Goal: Task Accomplishment & Management: Use online tool/utility

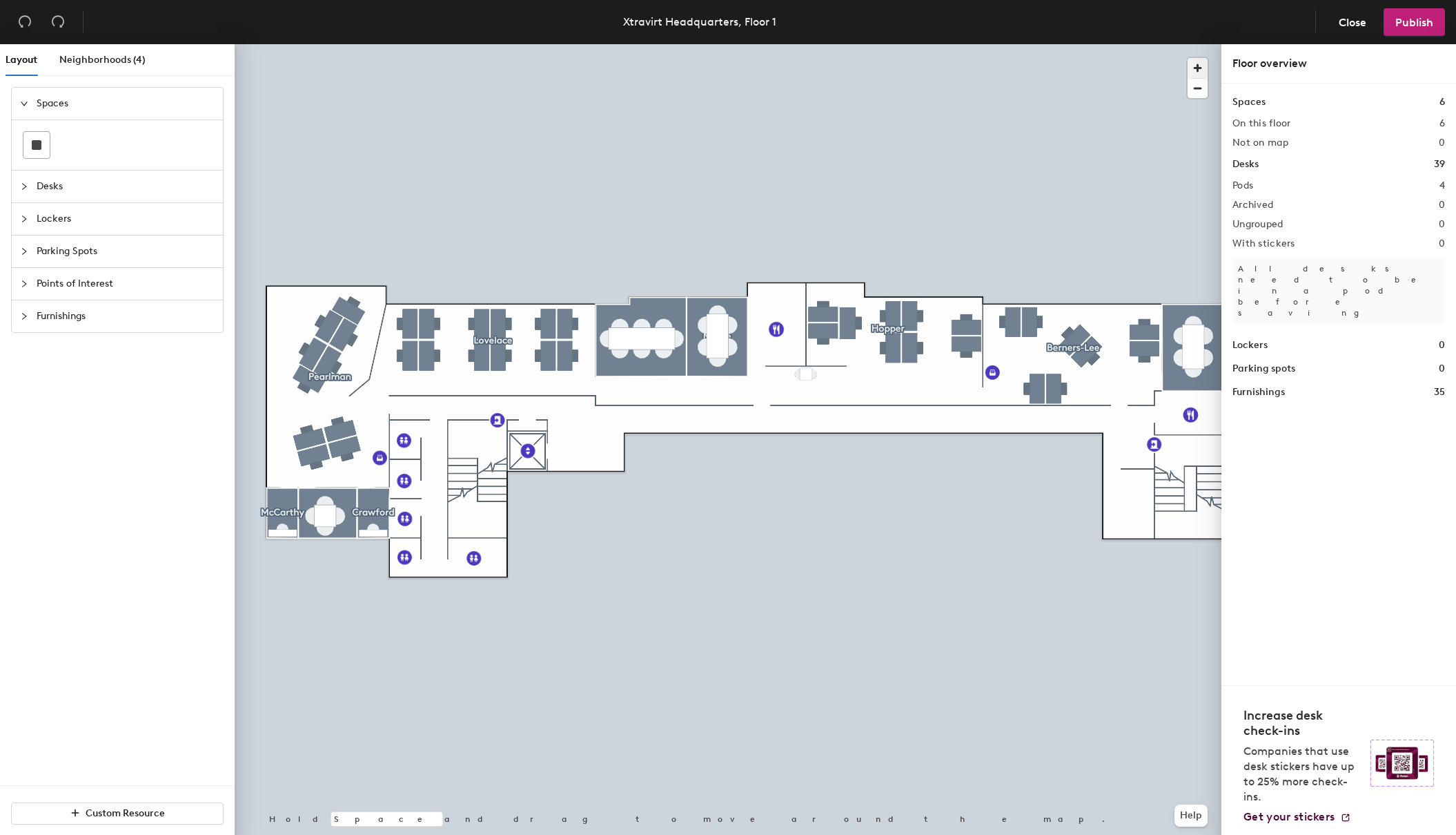
click at [1198, 67] on span "button" at bounding box center [1198, 68] width 20 height 20
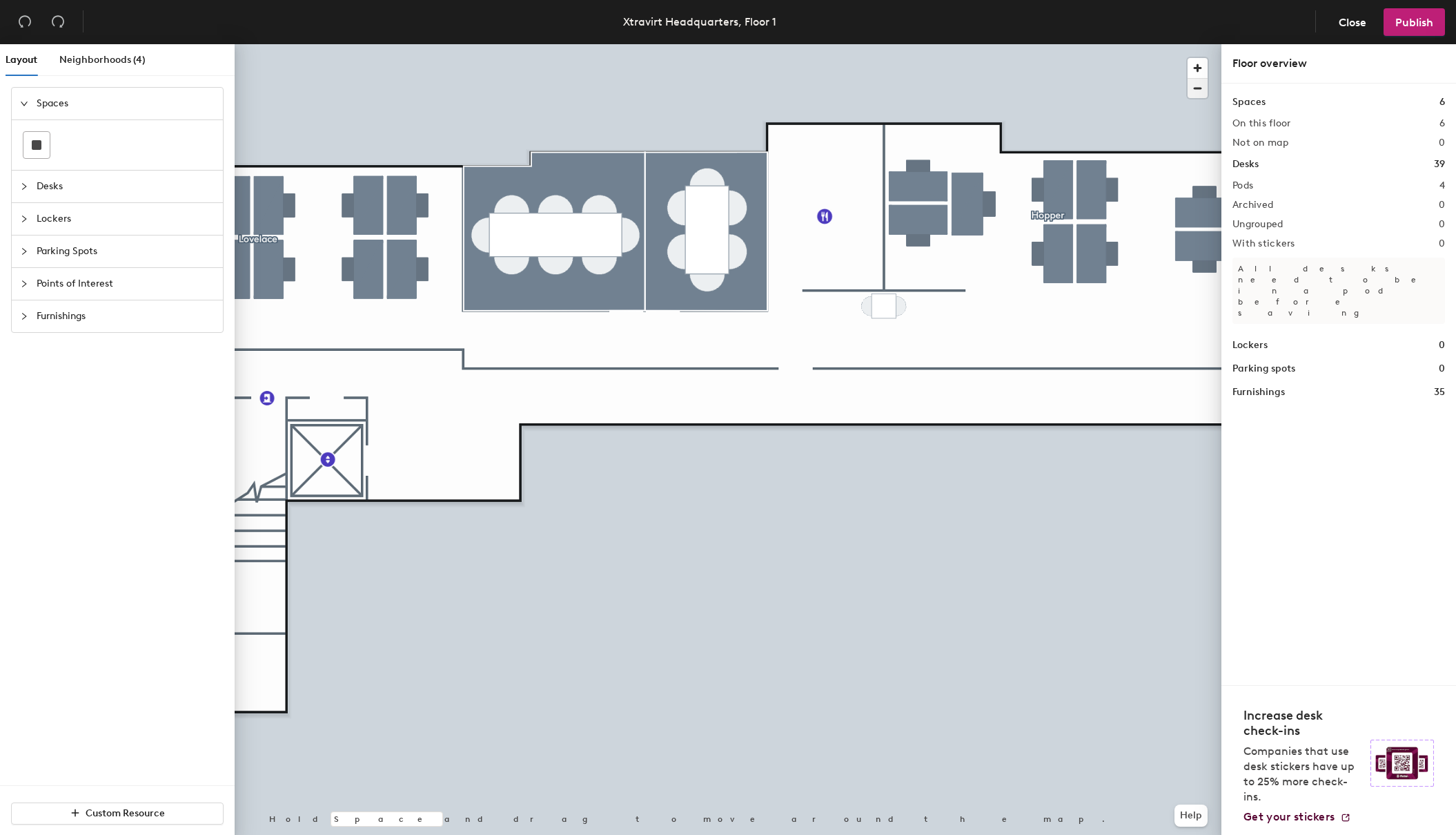
click at [1198, 87] on span "button" at bounding box center [1198, 88] width 20 height 19
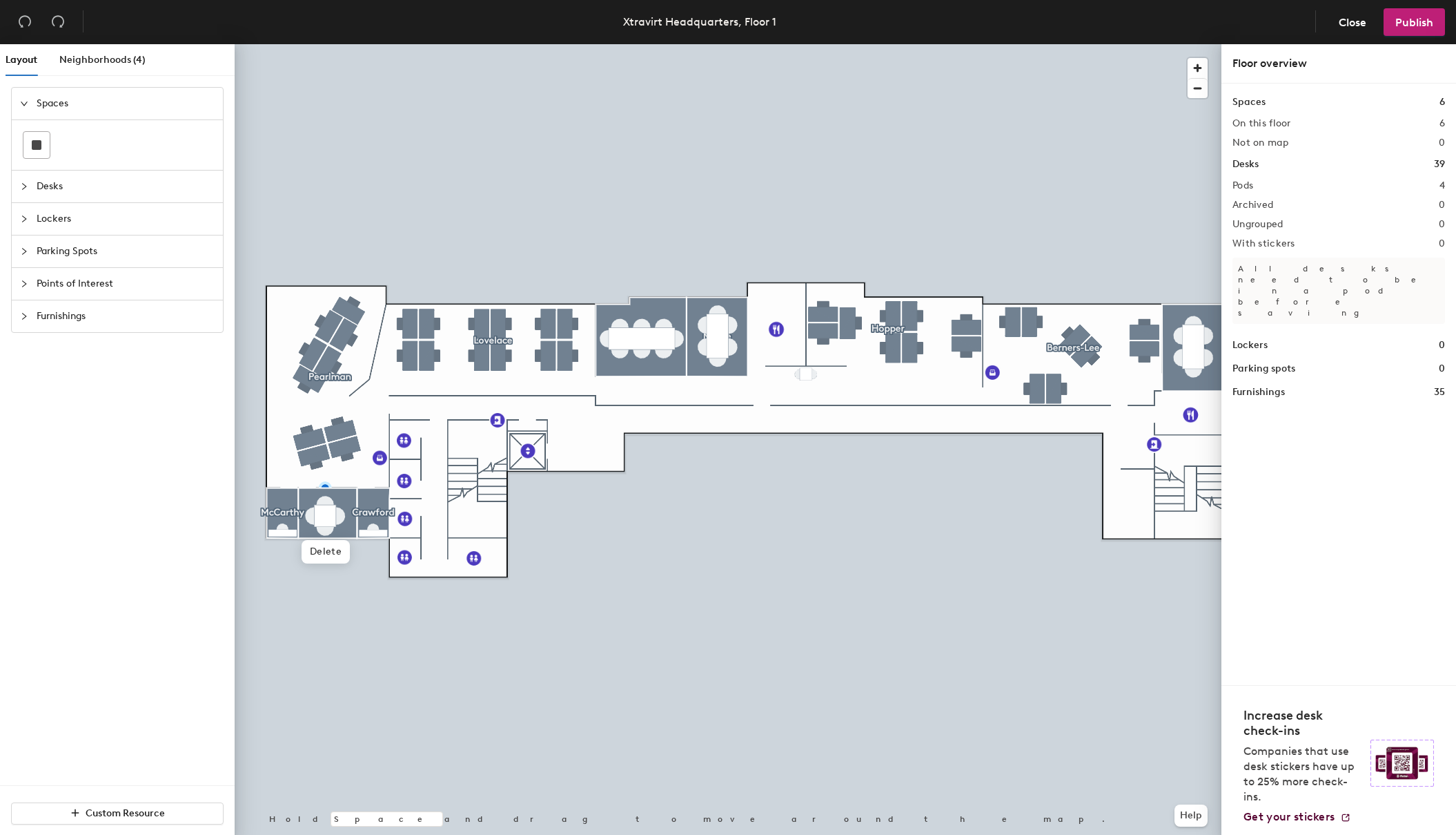
click at [1441, 181] on h2 "4" at bounding box center [1442, 185] width 5 height 11
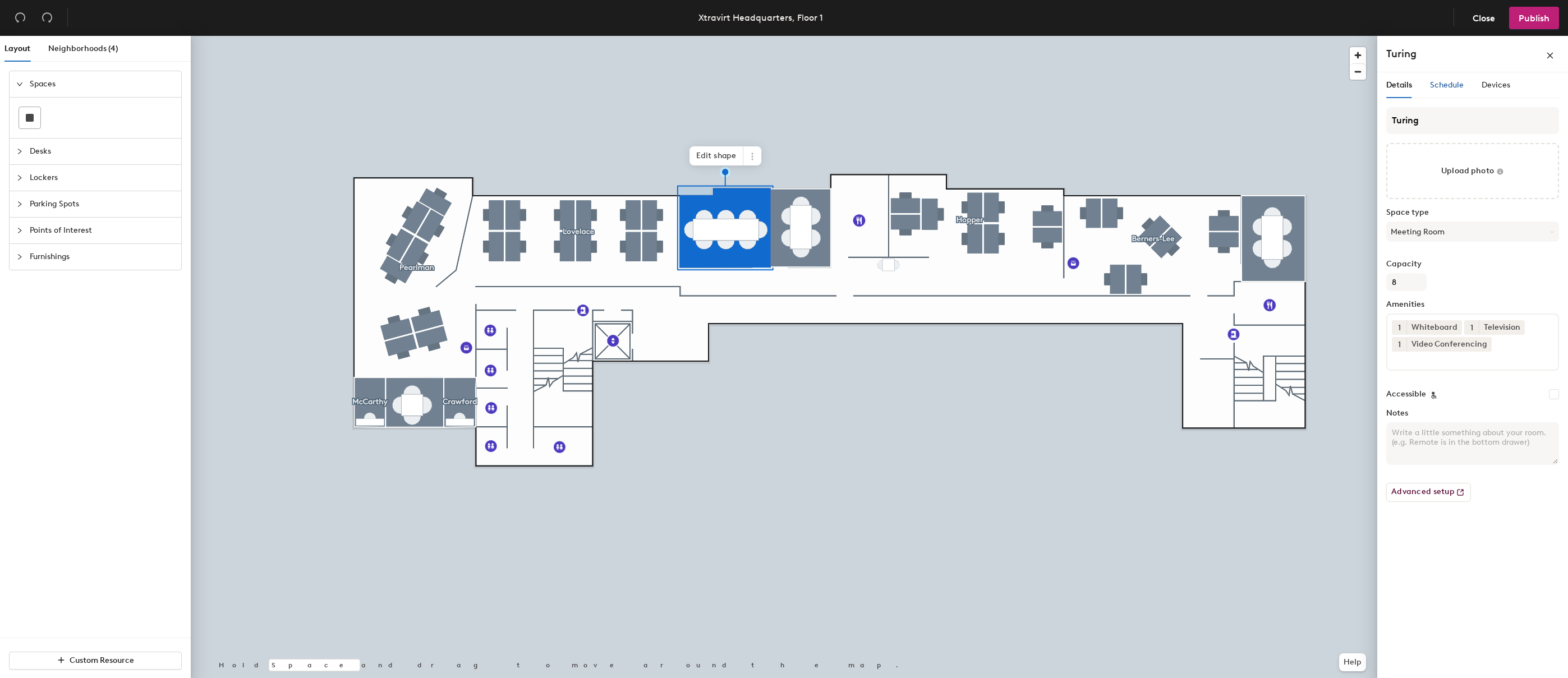
click at [1183, 83] on span "Schedule" at bounding box center [1446, 84] width 33 height 9
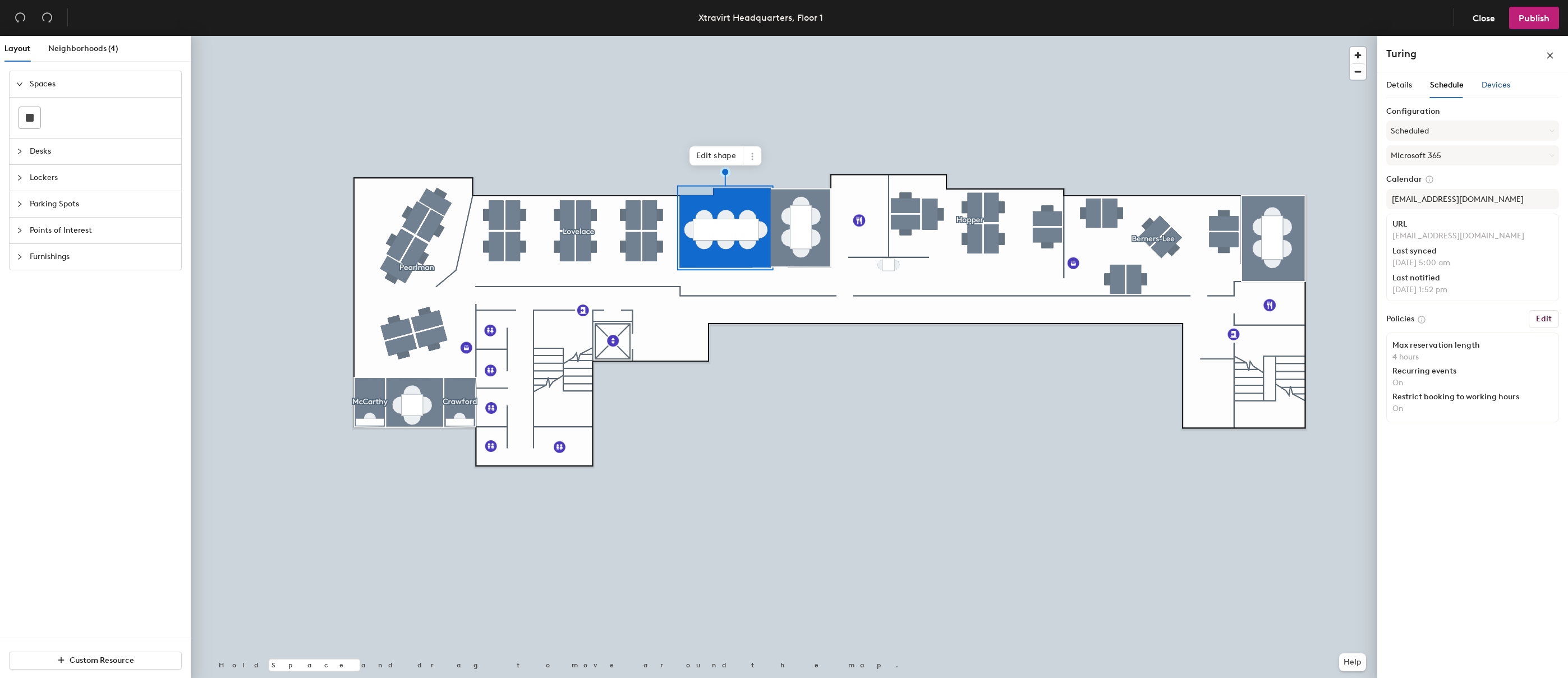
click at [1183, 90] on div "Devices" at bounding box center [1496, 86] width 28 height 13
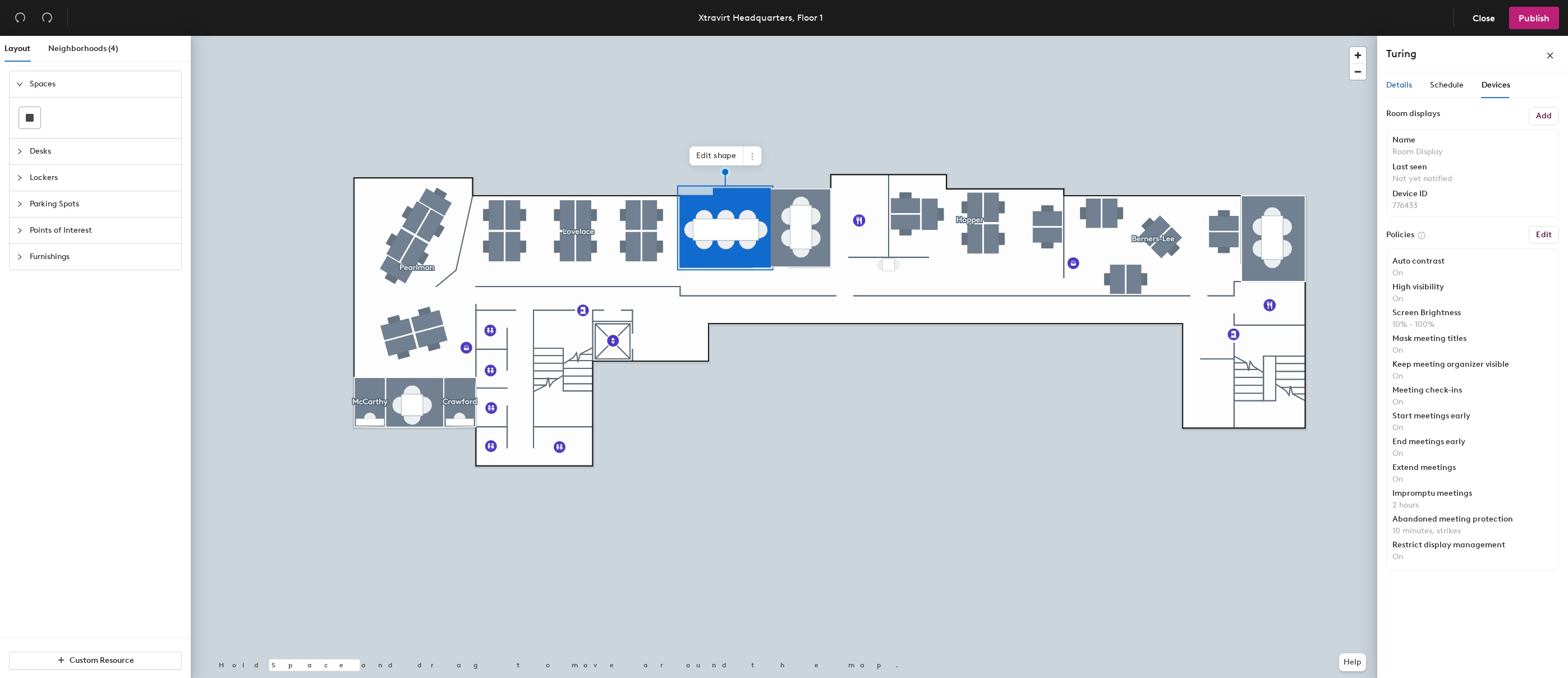
click at [1183, 84] on span "Details" at bounding box center [1399, 84] width 26 height 9
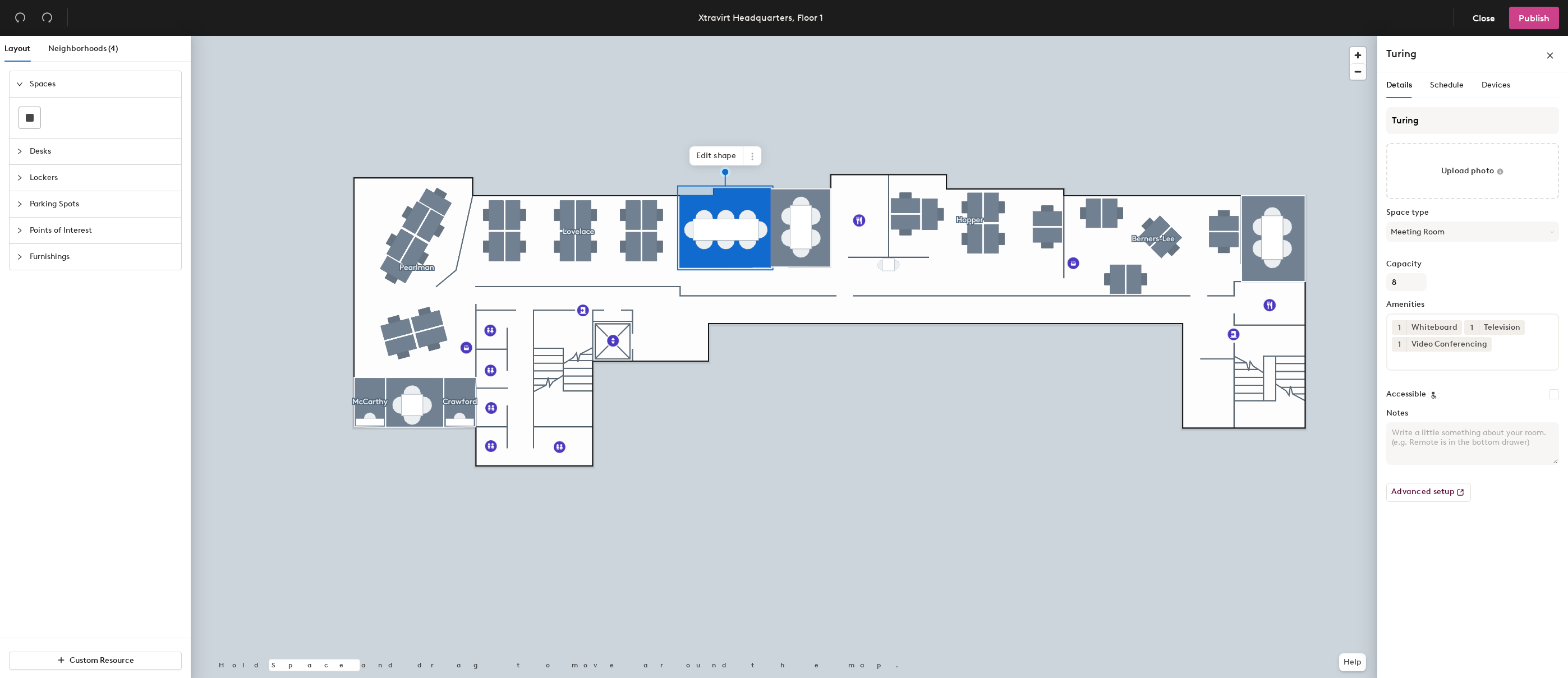
click at [1183, 19] on span "Publish" at bounding box center [1534, 18] width 31 height 11
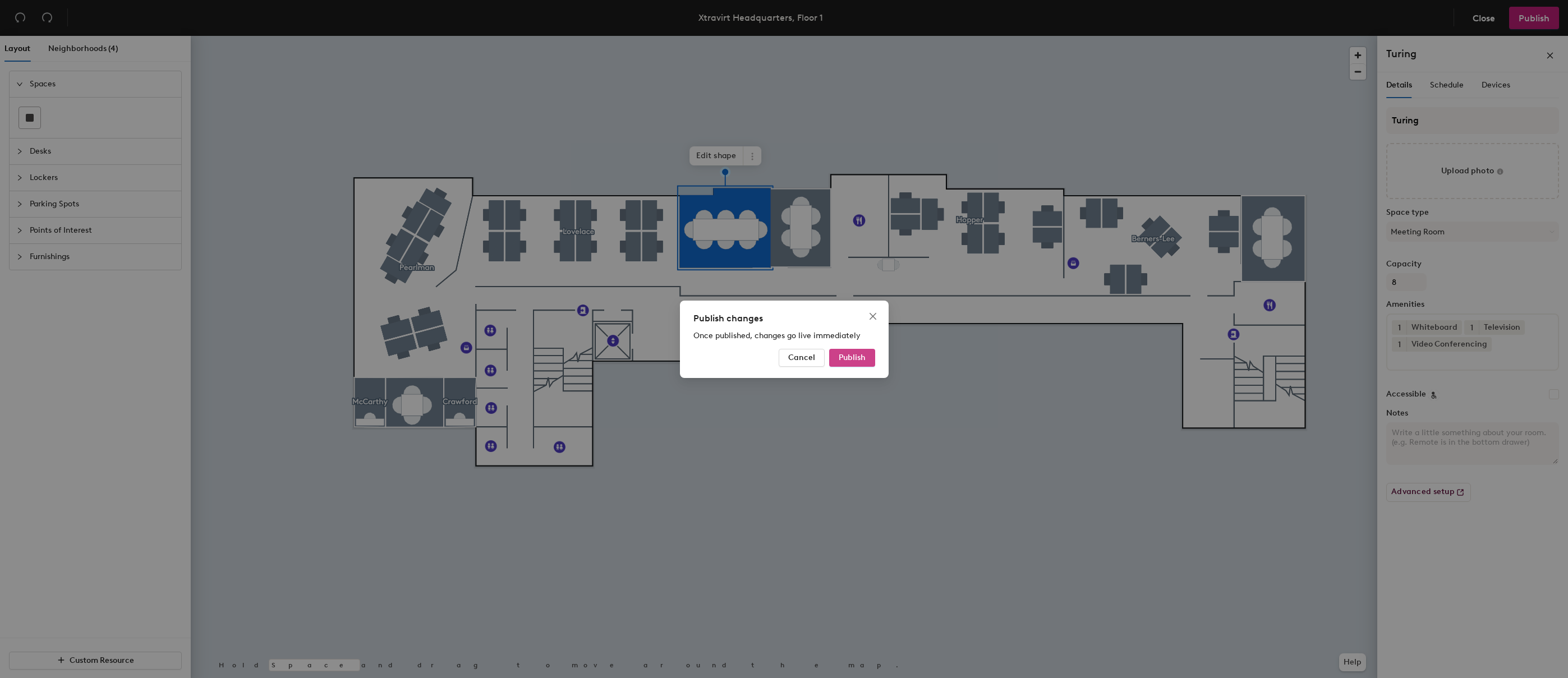
click at [857, 358] on span "Publish" at bounding box center [852, 357] width 27 height 9
